Goal: Task Accomplishment & Management: Use online tool/utility

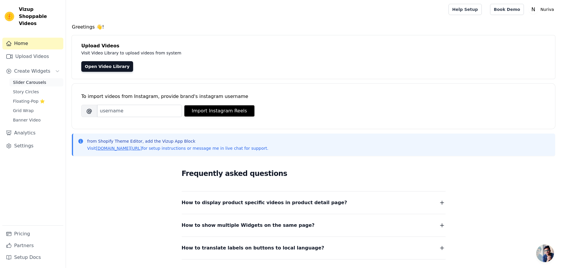
click at [41, 79] on span "Slider Carousels" at bounding box center [29, 82] width 33 height 6
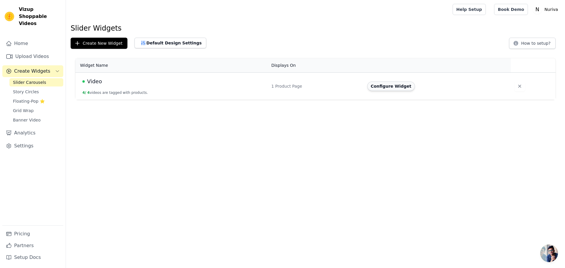
click at [389, 85] on button "Configure Widget" at bounding box center [391, 86] width 48 height 9
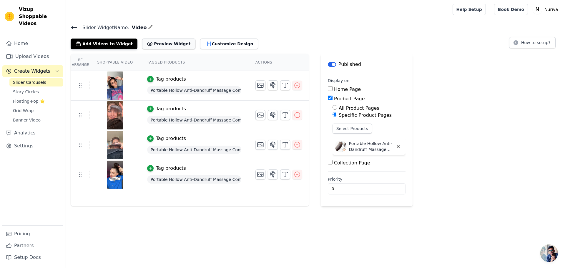
click at [168, 44] on button "Preview Widget" at bounding box center [168, 44] width 53 height 11
click at [116, 82] on img at bounding box center [115, 86] width 16 height 28
click at [225, 44] on button "Customize Design" at bounding box center [229, 44] width 58 height 11
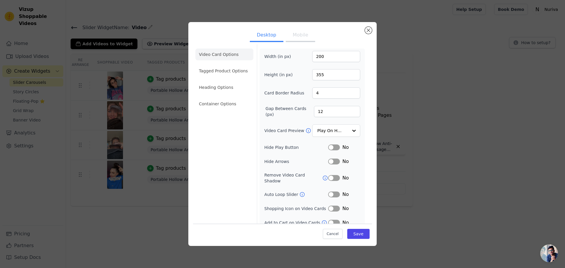
scroll to position [4, 0]
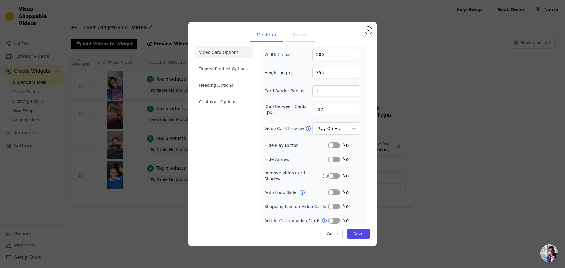
click at [333, 218] on button "Label" at bounding box center [334, 221] width 12 height 6
click at [334, 218] on button "Label" at bounding box center [334, 221] width 12 height 6
click at [229, 87] on li "Heading Options" at bounding box center [224, 85] width 58 height 12
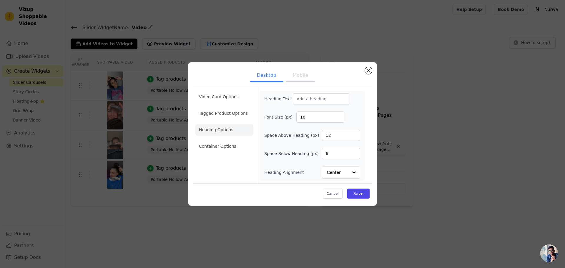
scroll to position [0, 0]
click at [229, 146] on li "Container Options" at bounding box center [224, 146] width 58 height 12
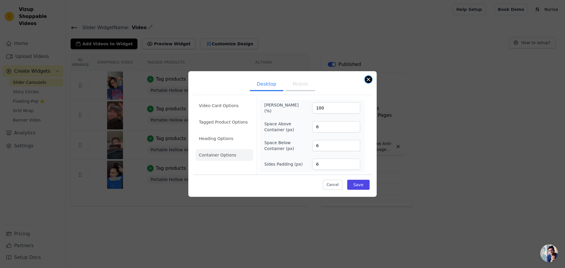
click at [370, 80] on button "Close modal" at bounding box center [368, 79] width 7 height 7
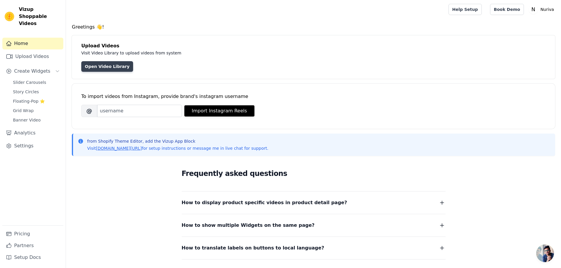
click at [98, 68] on link "Open Video Library" at bounding box center [107, 66] width 52 height 11
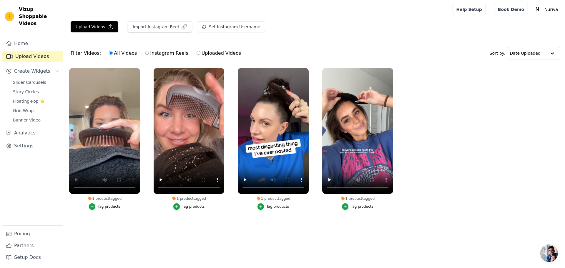
click at [115, 207] on div "Tag products" at bounding box center [109, 206] width 23 height 5
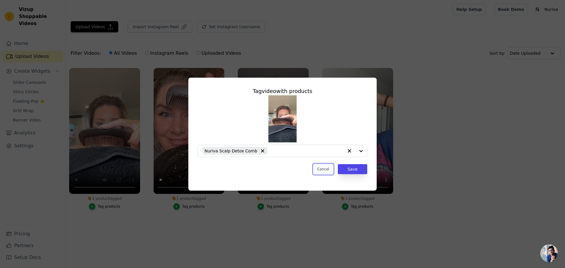
click at [326, 171] on button "Cancel" at bounding box center [323, 169] width 20 height 10
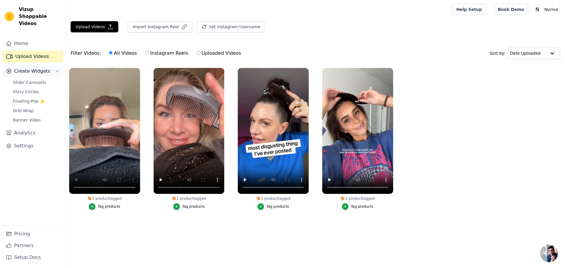
click at [51, 65] on button "Create Widgets" at bounding box center [32, 71] width 61 height 12
click at [40, 79] on span "Slider Carousels" at bounding box center [29, 82] width 33 height 6
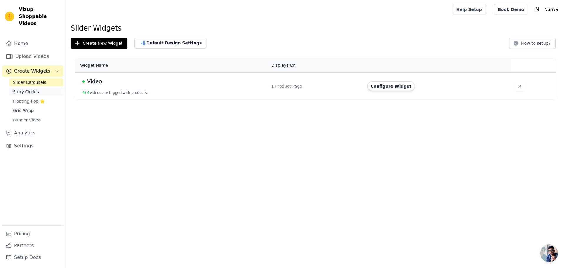
click at [36, 88] on link "Story Circles" at bounding box center [36, 92] width 54 height 8
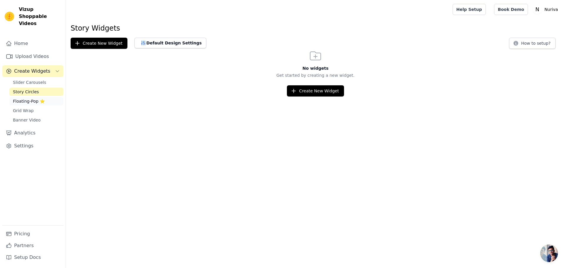
click at [28, 98] on span "Floating-Pop ⭐" at bounding box center [29, 101] width 32 height 6
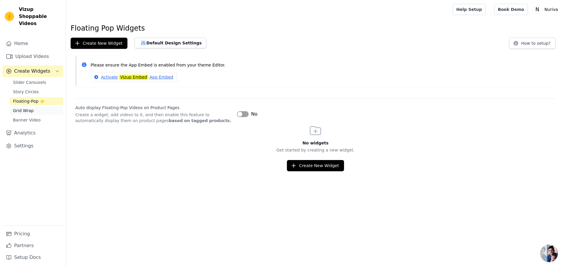
click at [26, 108] on span "Grid Wrap" at bounding box center [23, 111] width 21 height 6
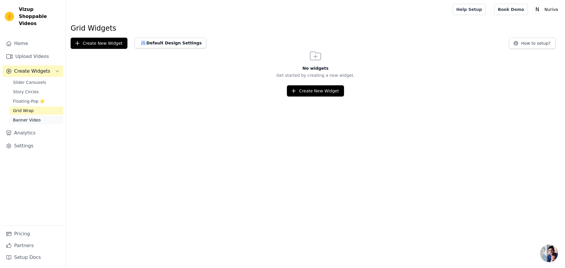
click at [31, 117] on span "Banner Video" at bounding box center [27, 120] width 28 height 6
click at [35, 79] on span "Slider Carousels" at bounding box center [29, 82] width 33 height 6
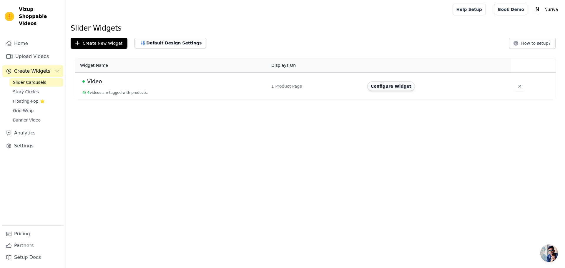
click at [385, 88] on button "Configure Widget" at bounding box center [391, 86] width 48 height 9
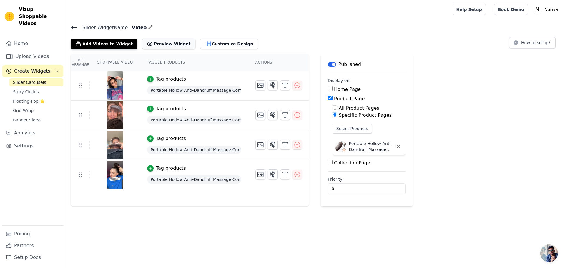
click at [158, 46] on button "Preview Widget" at bounding box center [168, 44] width 53 height 11
